Goal: Task Accomplishment & Management: Complete application form

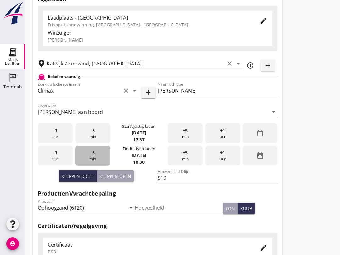
click at [99, 162] on div "-5 min" at bounding box center [92, 156] width 35 height 20
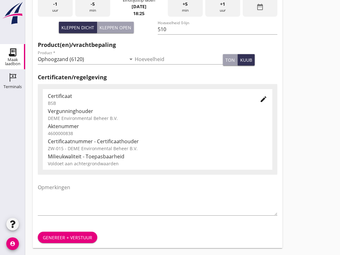
scroll to position [200, 0]
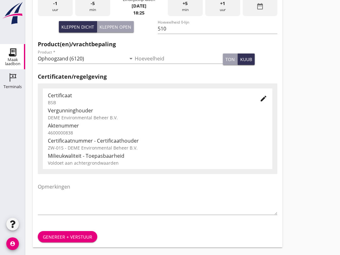
click at [141, 231] on div "Genereer + verstuur" at bounding box center [158, 236] width 250 height 21
click at [78, 238] on div "Genereer + verstuur" at bounding box center [67, 237] width 49 height 7
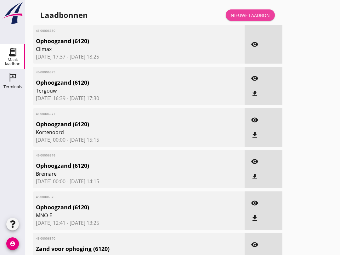
click at [257, 18] on div "Nieuwe laadbon" at bounding box center [250, 15] width 39 height 7
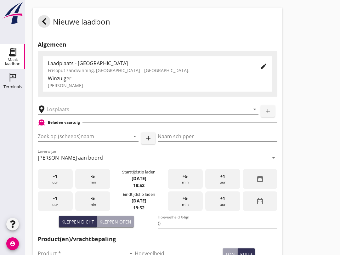
click at [64, 141] on input "Zoek op (scheeps)naam" at bounding box center [79, 136] width 83 height 10
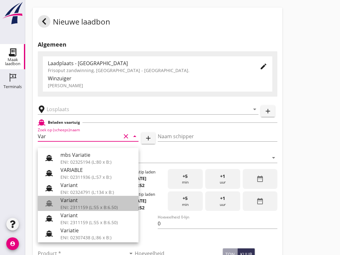
click at [82, 199] on div "Variant" at bounding box center [97, 201] width 73 height 8
type input "Variant"
type input "[PERSON_NAME]"
type input "337"
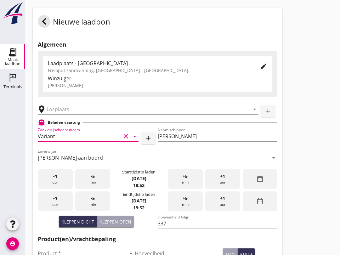
click at [78, 141] on input "Variant" at bounding box center [79, 136] width 83 height 10
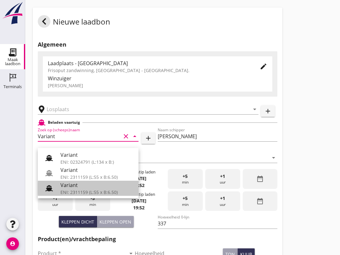
click at [90, 190] on div "ENI: 2311159 (L:55 x B:6.50)" at bounding box center [97, 192] width 73 height 7
type input "Variant"
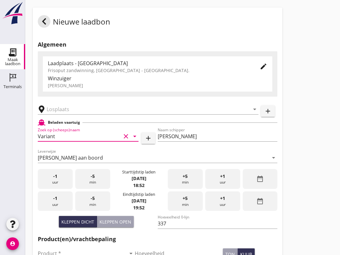
click at [79, 114] on input "text" at bounding box center [144, 109] width 194 height 10
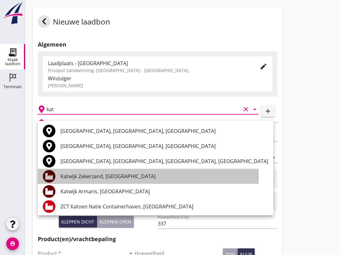
click at [120, 179] on div "Katwijk Zekerzand, [GEOGRAPHIC_DATA]" at bounding box center [165, 177] width 208 height 8
type input "Katwijk Zekerzand, [GEOGRAPHIC_DATA]"
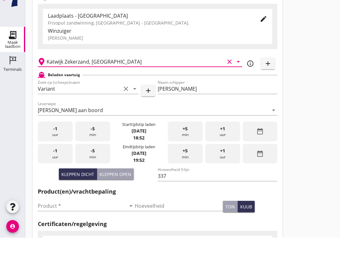
scroll to position [34, 0]
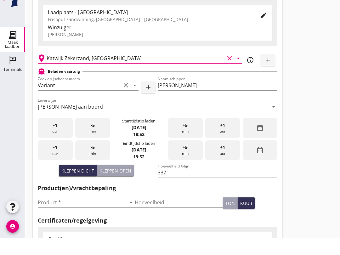
click at [88, 215] on input "Product *" at bounding box center [82, 220] width 88 height 10
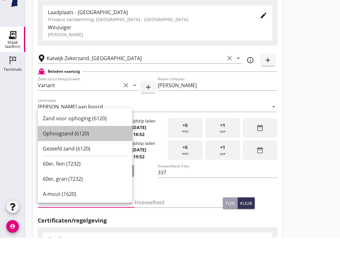
click at [85, 147] on div "Ophoogzand (6120)" at bounding box center [85, 151] width 84 height 8
type input "Ophoogzand (6120)"
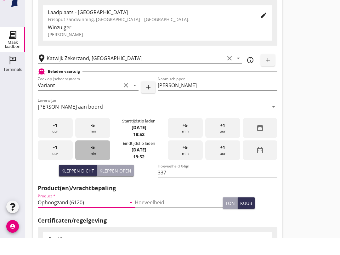
click at [97, 158] on div "-5 min" at bounding box center [92, 168] width 35 height 20
click at [96, 158] on div "-5 min" at bounding box center [92, 168] width 35 height 20
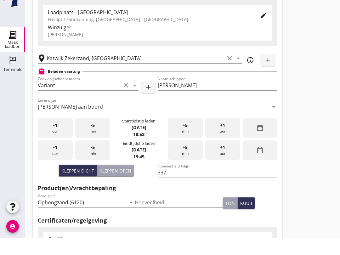
scroll to position [51, 0]
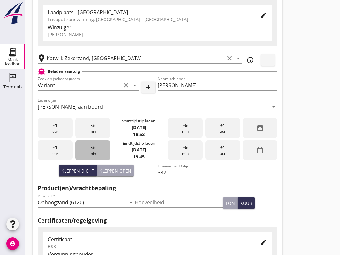
click at [97, 153] on div "-5 min" at bounding box center [92, 151] width 35 height 20
click at [97, 152] on div "-5 min" at bounding box center [92, 151] width 35 height 20
click at [104, 160] on div "-5 min" at bounding box center [92, 151] width 35 height 20
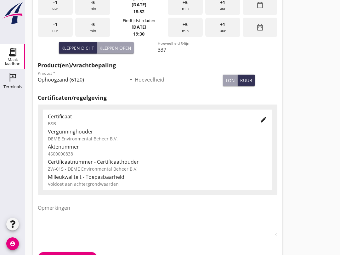
scroll to position [200, 0]
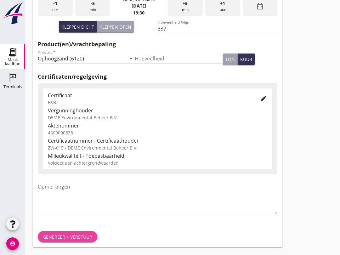
click at [68, 233] on button "Genereer + verstuur" at bounding box center [68, 236] width 60 height 11
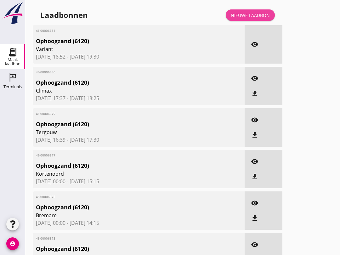
click at [256, 19] on div "Nieuwe laadbon" at bounding box center [250, 15] width 39 height 7
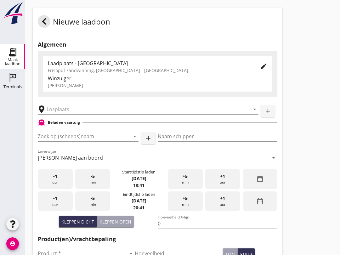
click at [74, 141] on input "Zoek op (scheeps)naam" at bounding box center [79, 136] width 83 height 10
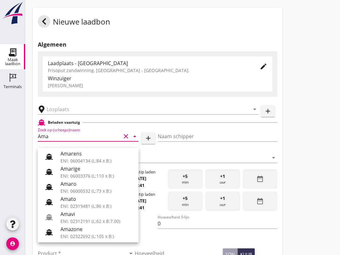
scroll to position [77, 0]
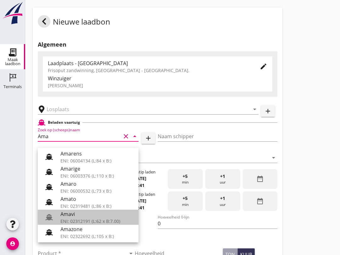
click at [90, 217] on div "Amavi" at bounding box center [97, 215] width 73 height 8
type input "Amavi"
type input "[PERSON_NAME]"
type input "451"
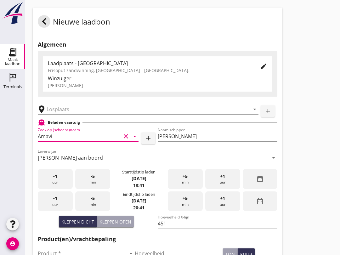
click at [78, 113] on input "text" at bounding box center [144, 109] width 194 height 10
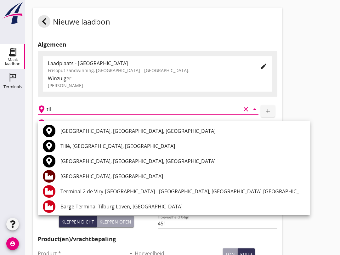
click at [110, 175] on div "[GEOGRAPHIC_DATA], [GEOGRAPHIC_DATA]" at bounding box center [183, 177] width 245 height 8
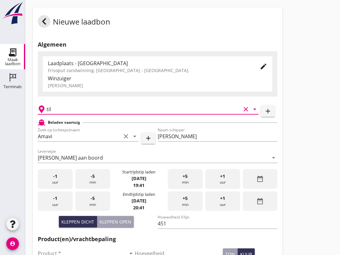
type input "[GEOGRAPHIC_DATA], [GEOGRAPHIC_DATA]"
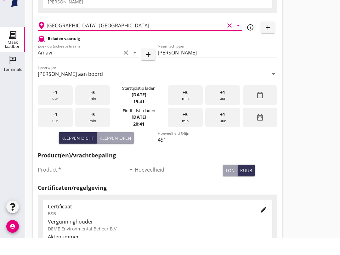
scroll to position [67, 0]
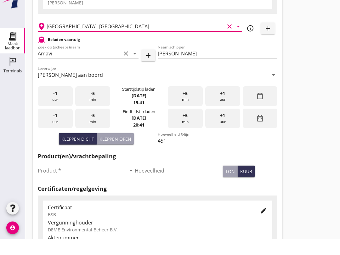
click at [67, 182] on input "Product *" at bounding box center [82, 187] width 88 height 10
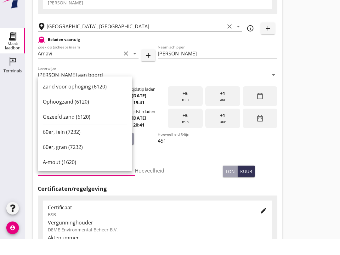
click at [88, 110] on div "Ophoogzand (6120)" at bounding box center [85, 117] width 84 height 15
type input "Ophoogzand (6120)"
